Goal: Task Accomplishment & Management: Manage account settings

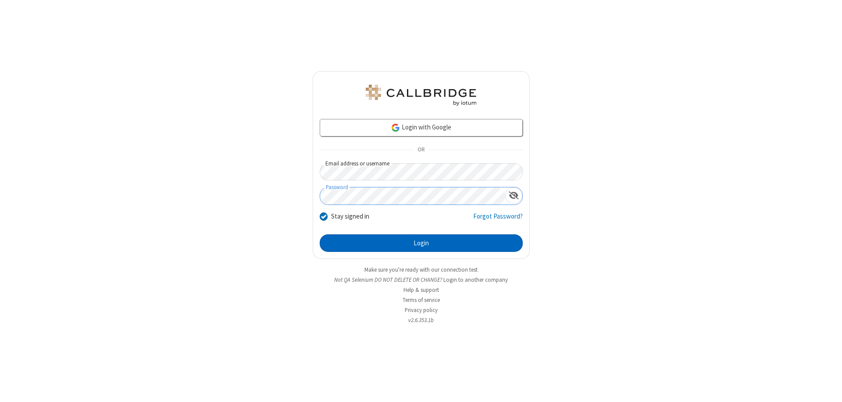
click at [421, 243] on button "Login" at bounding box center [421, 243] width 203 height 18
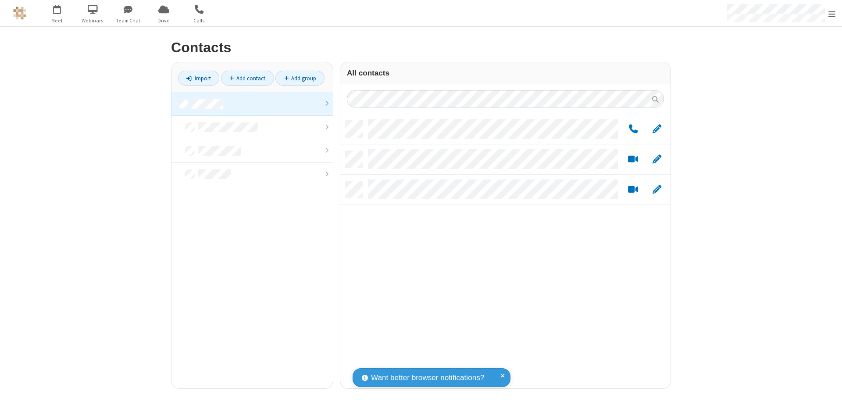
click at [252, 103] on link at bounding box center [251, 104] width 161 height 24
click at [657, 128] on span "Edit" at bounding box center [656, 129] width 9 height 11
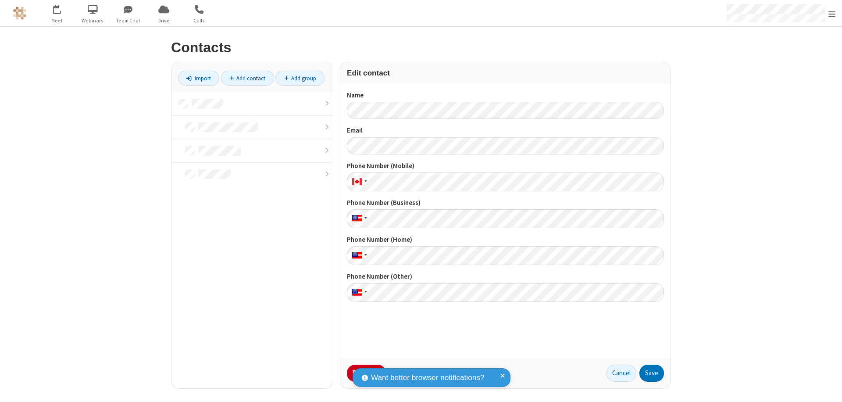
click at [0, 0] on button "No Thanks" at bounding box center [0, 0] width 0 height 0
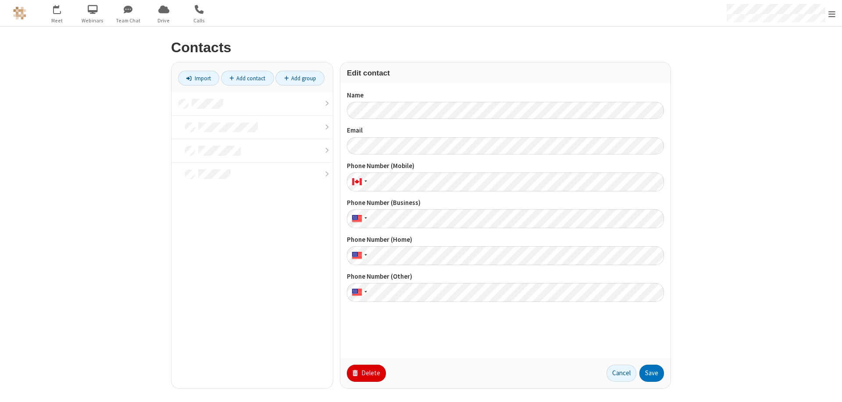
click at [365, 373] on button "Delete" at bounding box center [366, 373] width 39 height 18
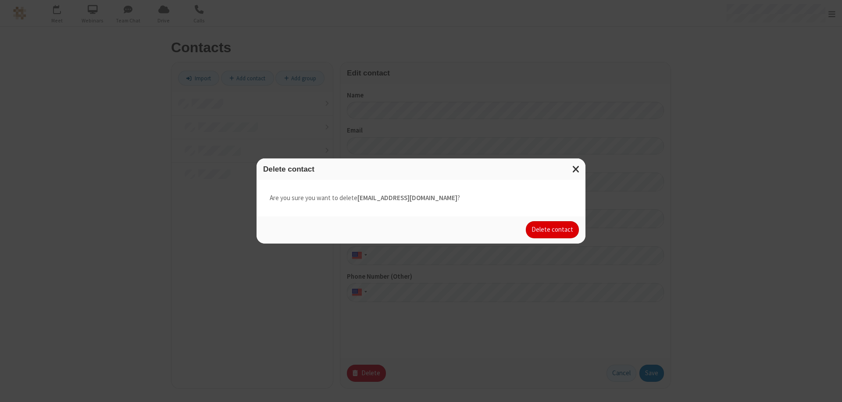
click at [553, 229] on button "Delete contact" at bounding box center [552, 230] width 53 height 18
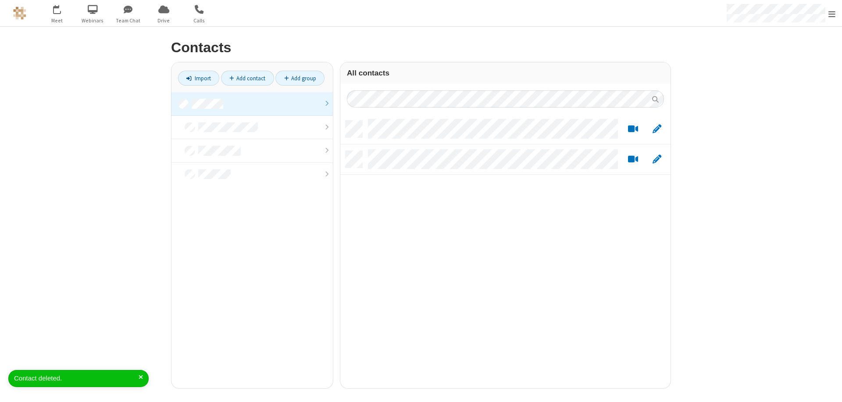
scroll to position [267, 324]
